Goal: Obtain resource: Obtain resource

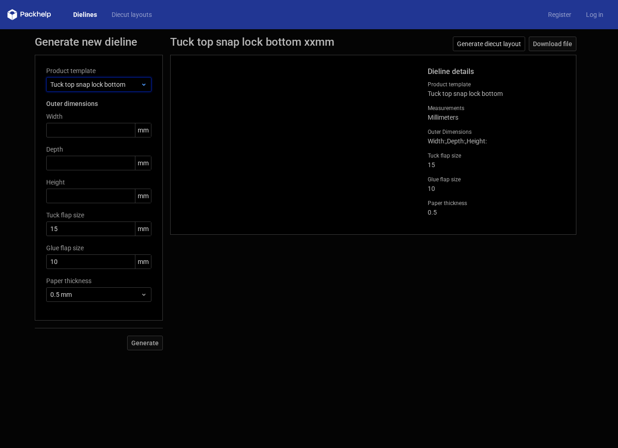
click at [142, 81] on icon at bounding box center [143, 84] width 7 height 7
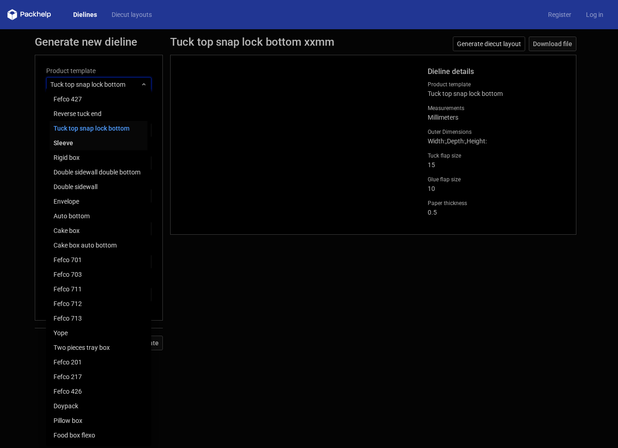
click at [115, 143] on div "Sleeve" at bounding box center [99, 143] width 98 height 15
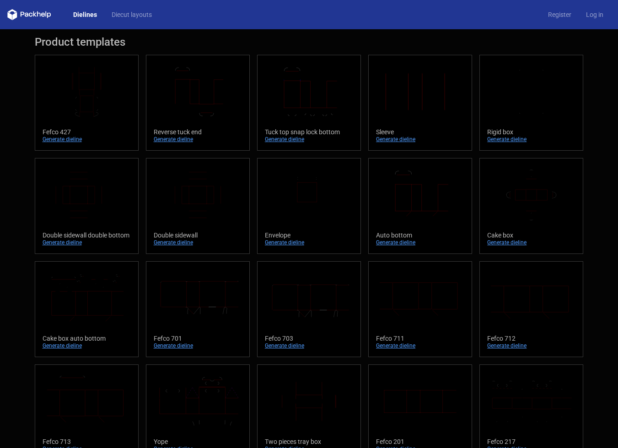
click at [362, 35] on div "Product templates Width Depth Height Fefco 427 Generate dieline Height Depth Wi…" at bounding box center [309, 300] width 618 height 542
